Goal: Information Seeking & Learning: Learn about a topic

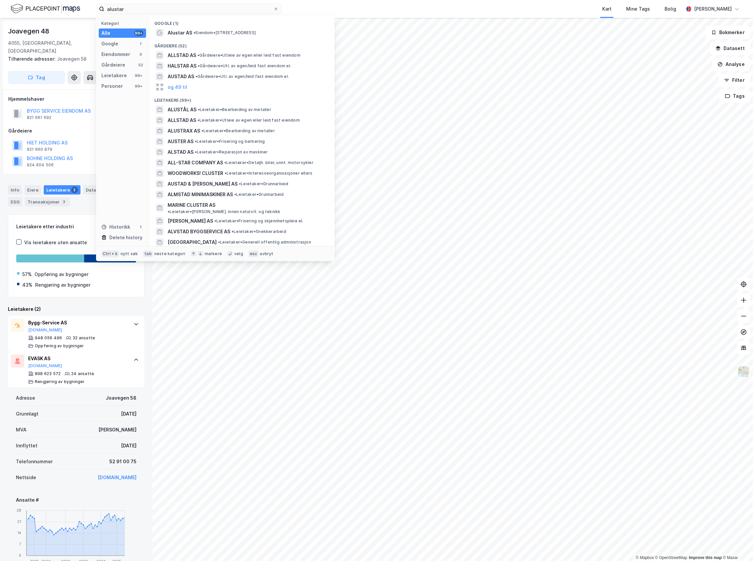
scroll to position [88, 0]
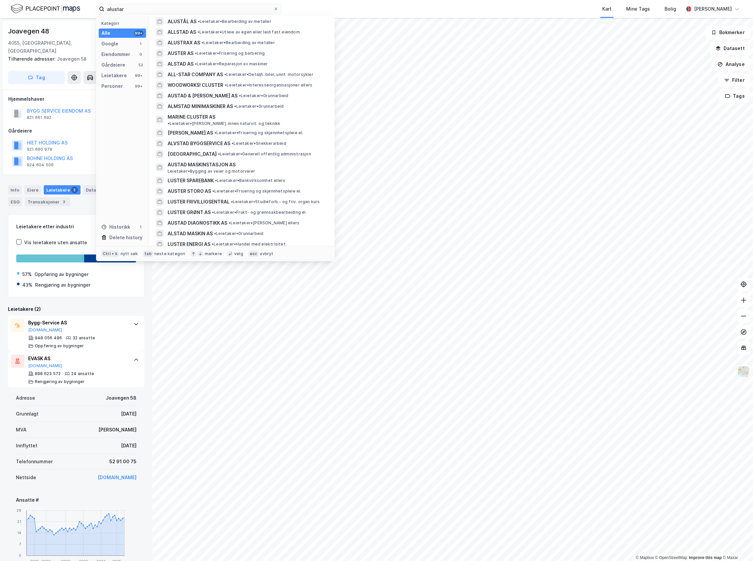
click at [34, 11] on img at bounding box center [46, 9] width 70 height 12
